Goal: Navigation & Orientation: Find specific page/section

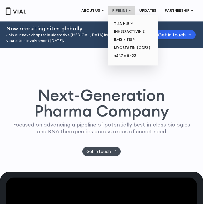
click at [120, 9] on link "PIPELINE" at bounding box center [121, 10] width 27 height 9
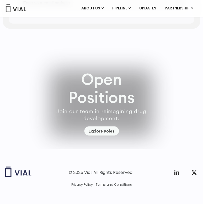
scroll to position [1425, 0]
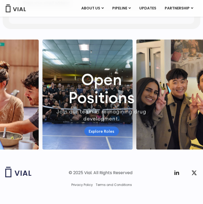
click at [104, 127] on link "Explore Roles" at bounding box center [101, 131] width 35 height 9
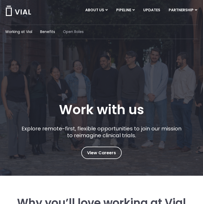
click at [75, 32] on span "Open Roles" at bounding box center [73, 32] width 21 height 6
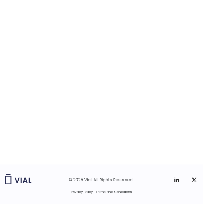
scroll to position [823, 0]
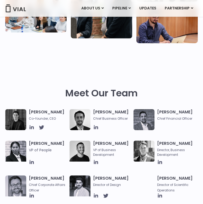
scroll to position [159, 0]
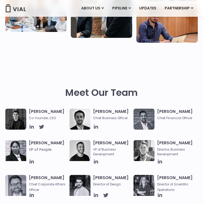
click at [35, 111] on h3 "Simon Burns Co-founder, CEO" at bounding box center [48, 115] width 38 height 12
click at [31, 125] on icon at bounding box center [32, 127] width 6 height 6
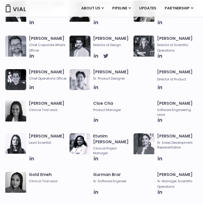
scroll to position [307, 0]
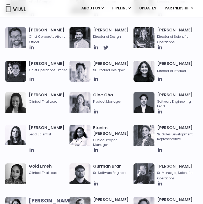
click at [31, 82] on icon at bounding box center [32, 79] width 6 height 6
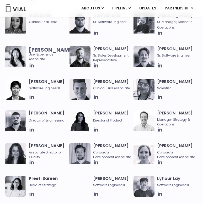
scroll to position [460, 0]
